Goal: Register for event/course

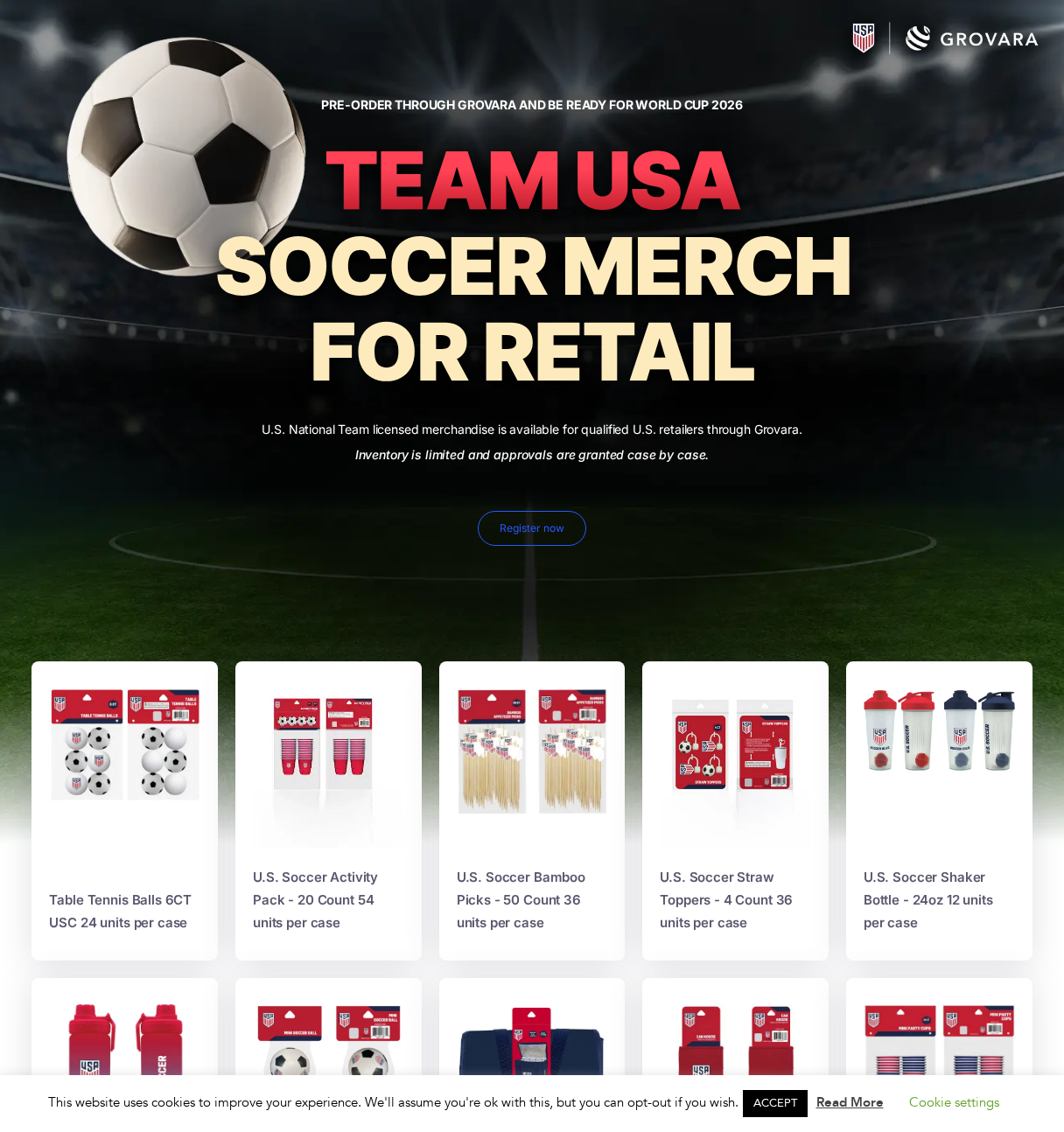
click at [521, 536] on link "Register now" at bounding box center [531, 528] width 109 height 35
